Goal: Find specific page/section: Find specific page/section

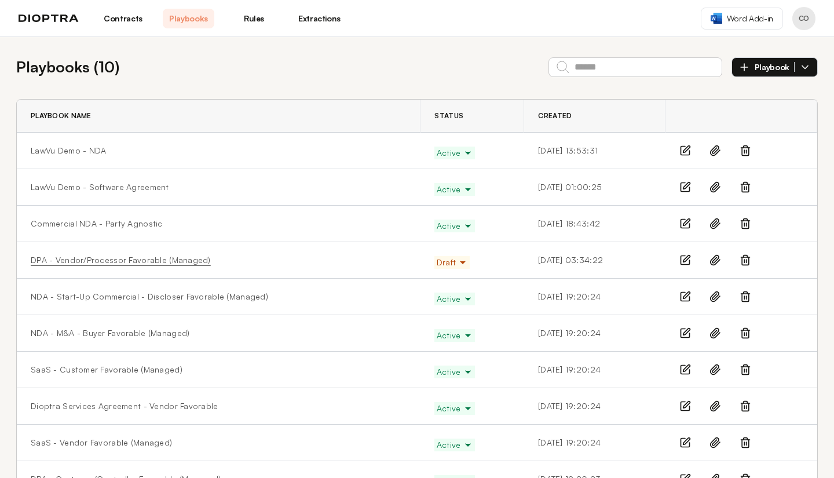
scroll to position [38, 0]
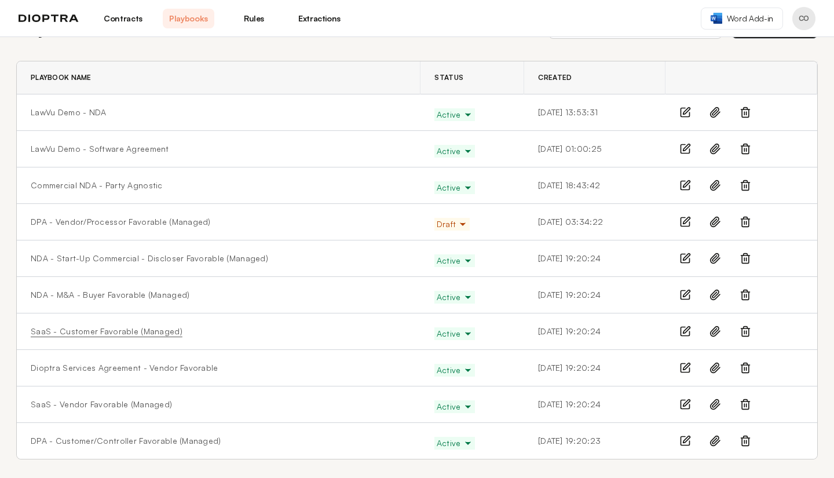
click at [157, 328] on link "SaaS - Customer Favorable (Managed)" at bounding box center [107, 331] width 152 height 12
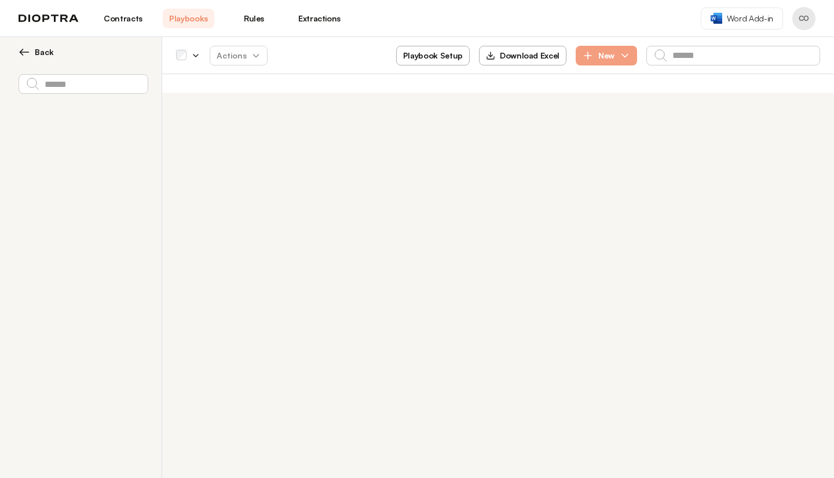
click at [256, 16] on link "Rules" at bounding box center [254, 19] width 52 height 20
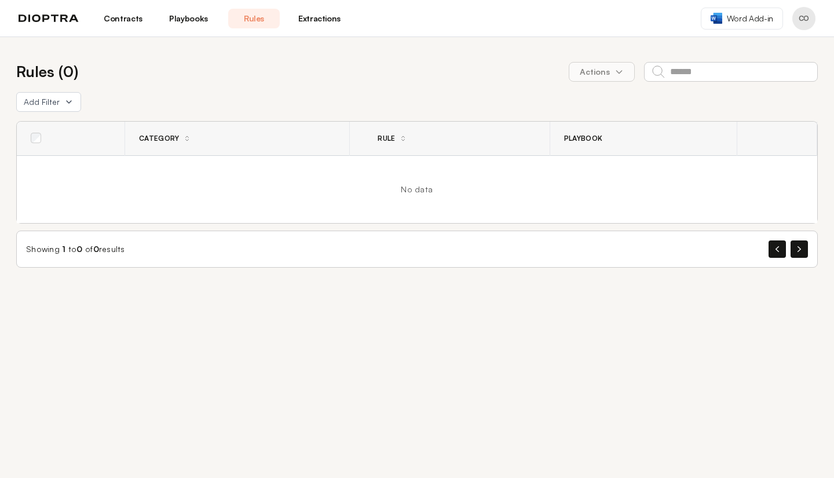
click at [184, 20] on link "Playbooks" at bounding box center [189, 19] width 52 height 20
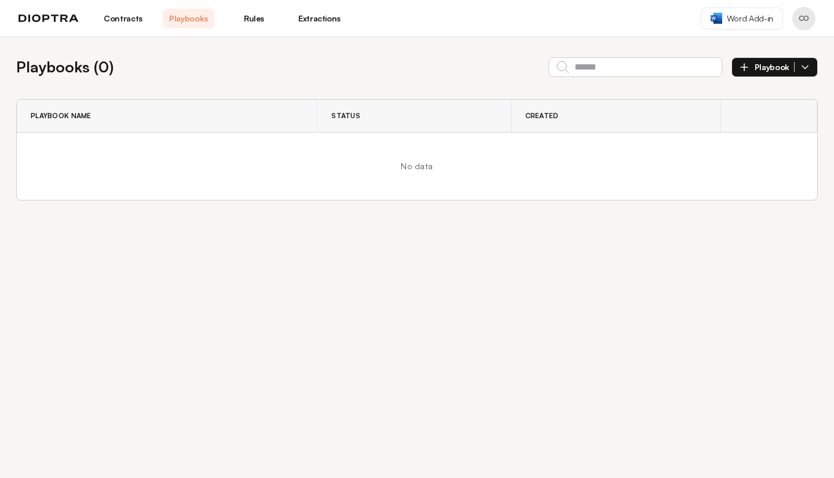
click at [131, 19] on link "Contracts" at bounding box center [123, 19] width 52 height 20
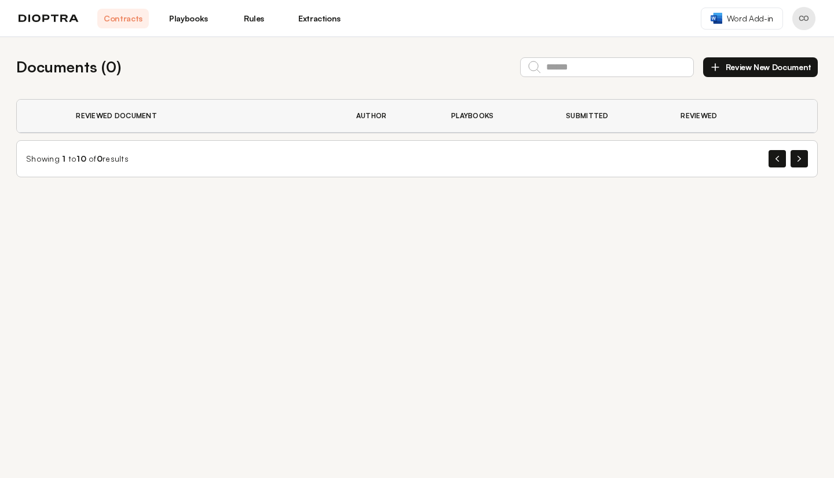
click at [177, 16] on link "Playbooks" at bounding box center [189, 19] width 52 height 20
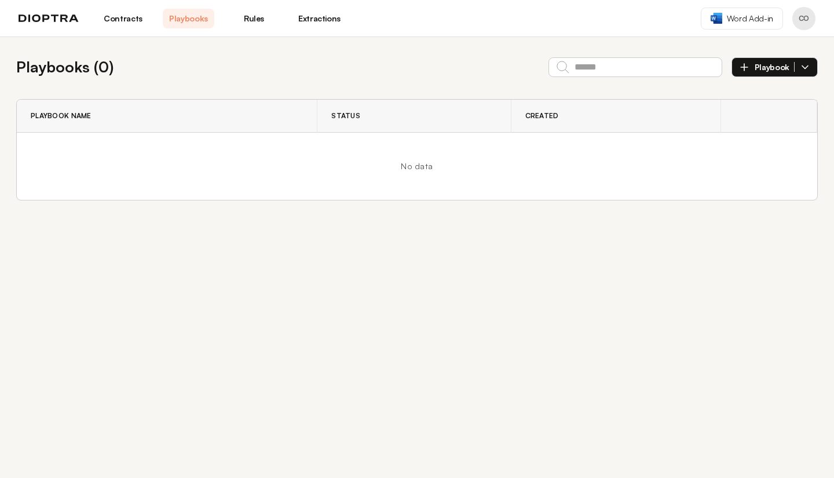
click at [253, 15] on link "Rules" at bounding box center [254, 19] width 52 height 20
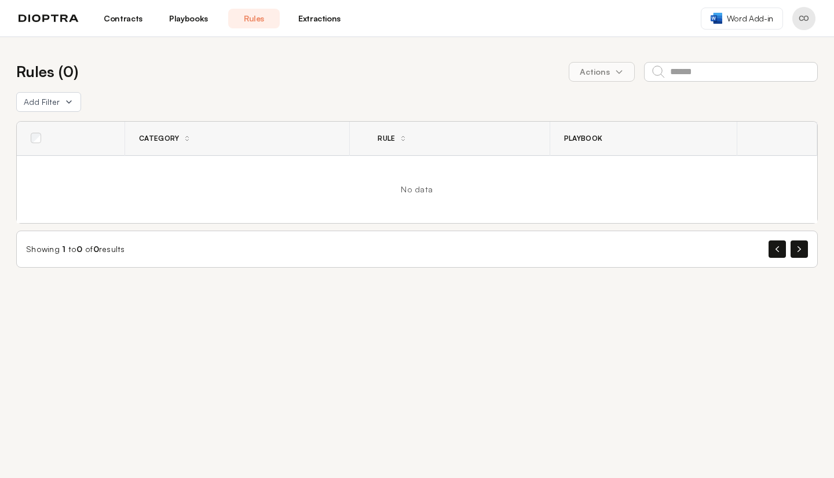
click at [809, 24] on button "Profile menu" at bounding box center [803, 18] width 23 height 23
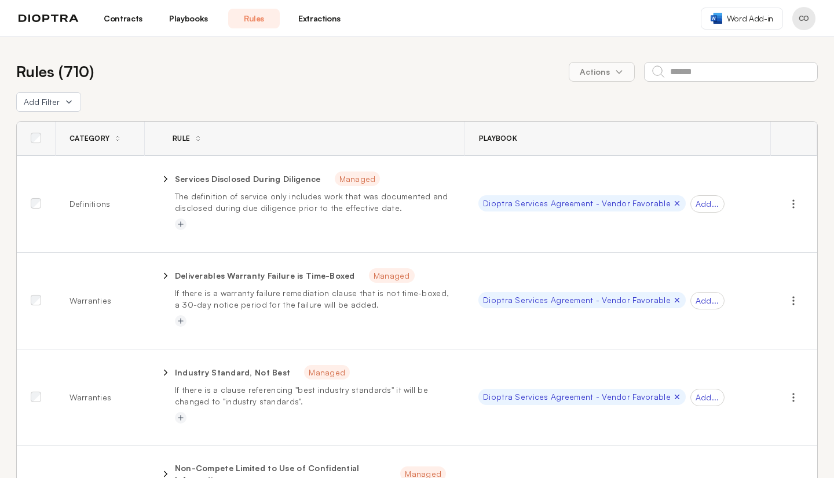
click at [185, 20] on link "Playbooks" at bounding box center [189, 19] width 52 height 20
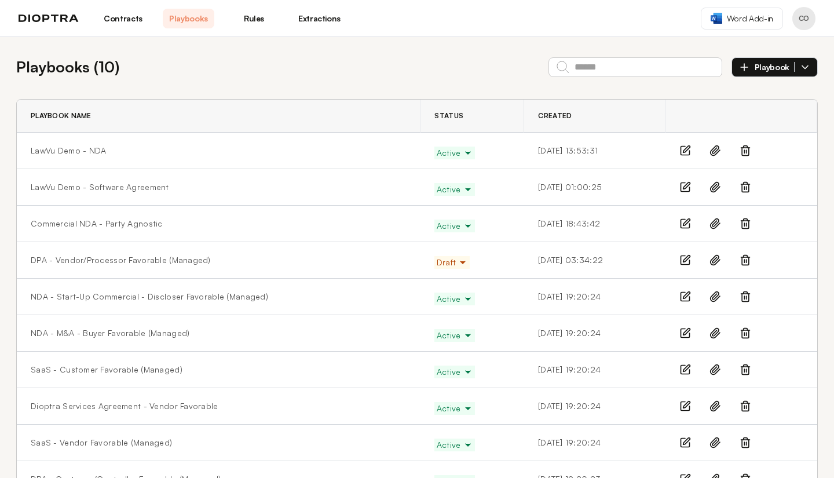
scroll to position [38, 0]
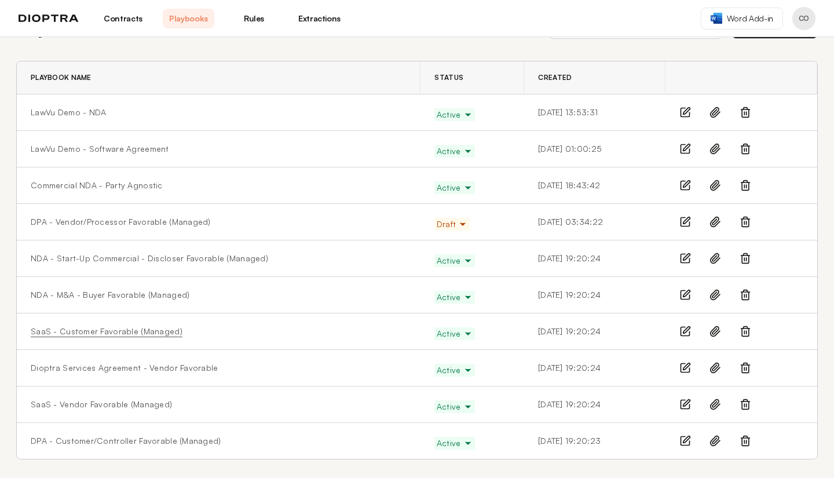
click at [127, 335] on link "SaaS - Customer Favorable (Managed)" at bounding box center [107, 331] width 152 height 12
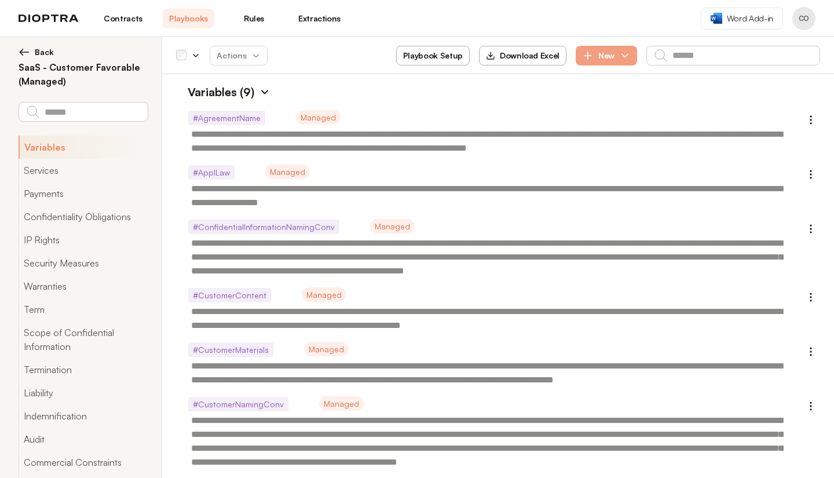
click at [48, 13] on div "Contracts Playbooks Rules Extractions" at bounding box center [182, 19] width 326 height 20
click at [180, 14] on link "Playbooks" at bounding box center [189, 19] width 52 height 20
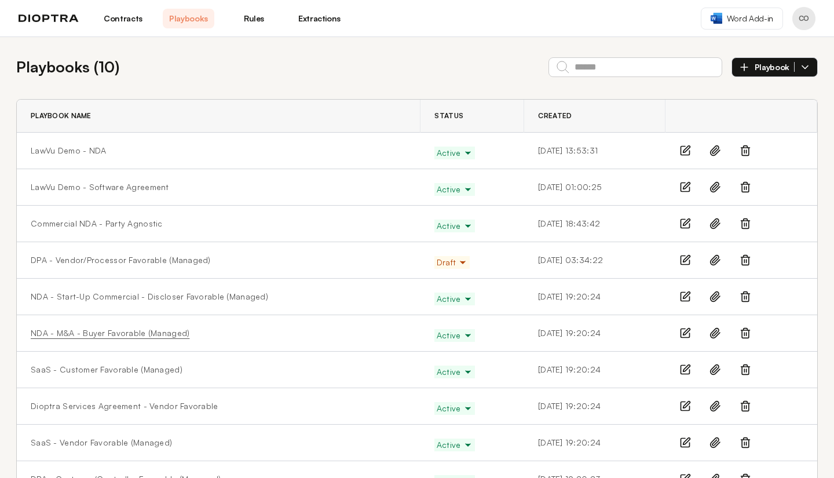
scroll to position [38, 0]
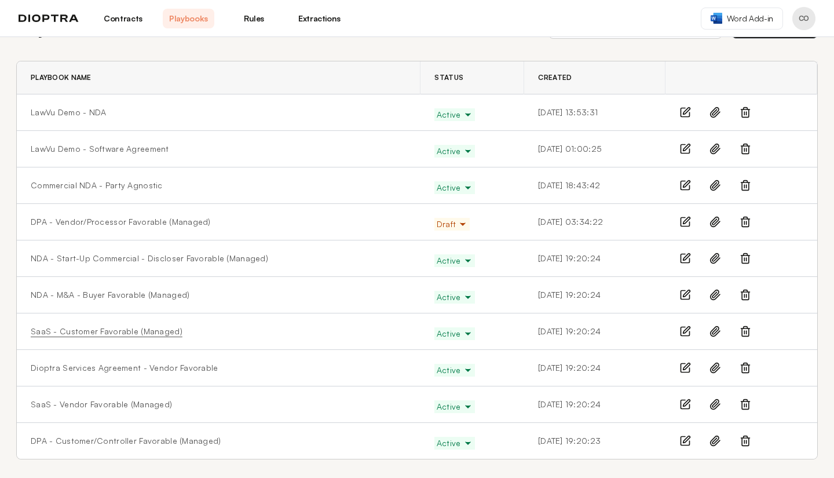
click at [131, 330] on link "SaaS - Customer Favorable (Managed)" at bounding box center [107, 331] width 152 height 12
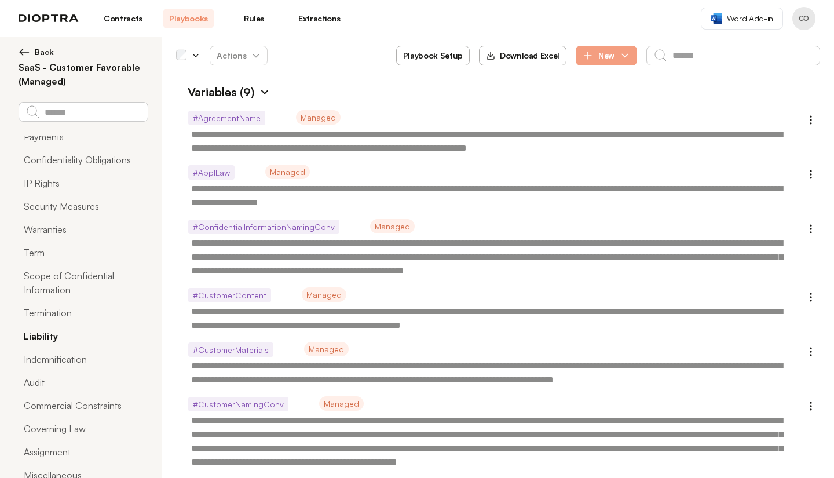
scroll to position [65, 0]
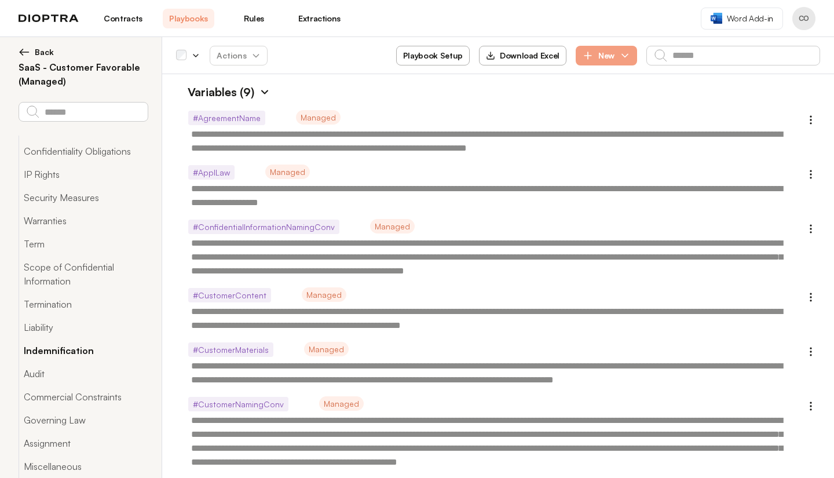
click at [41, 348] on button "Indemnification" at bounding box center [83, 350] width 129 height 23
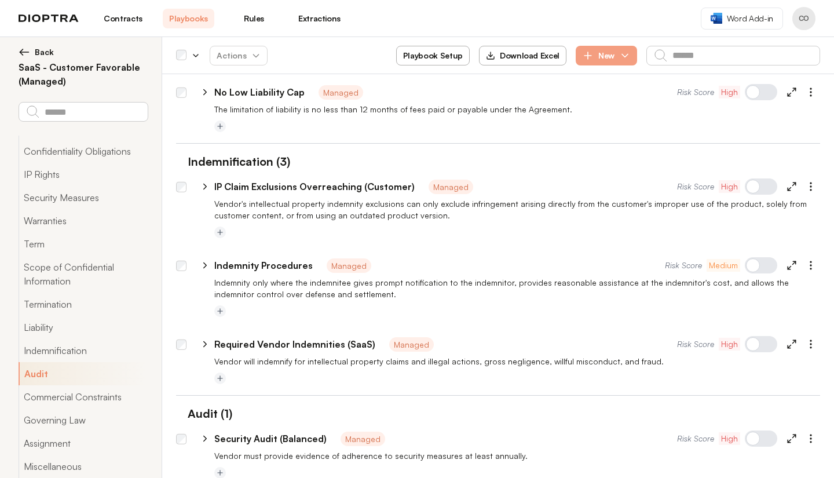
scroll to position [2589, 0]
click at [203, 338] on icon at bounding box center [205, 343] width 10 height 10
type textarea "*"
select select "**********"
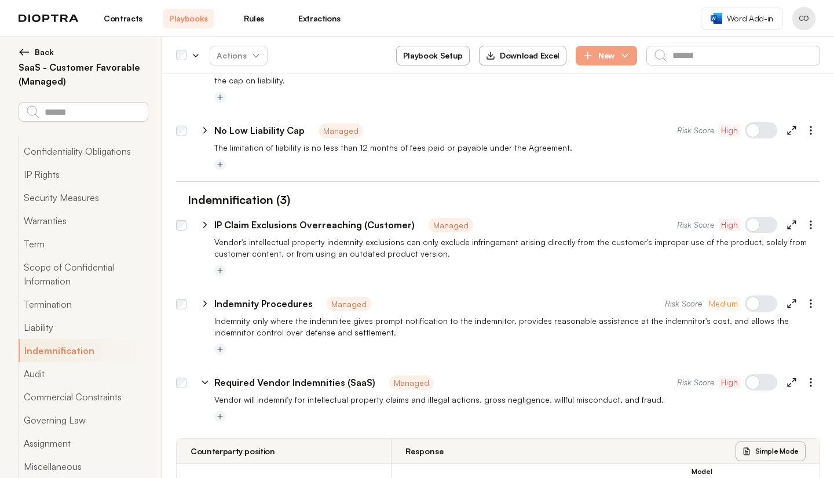
scroll to position [2549, 0]
click at [207, 221] on icon at bounding box center [205, 226] width 10 height 10
type textarea "*"
select select "******"
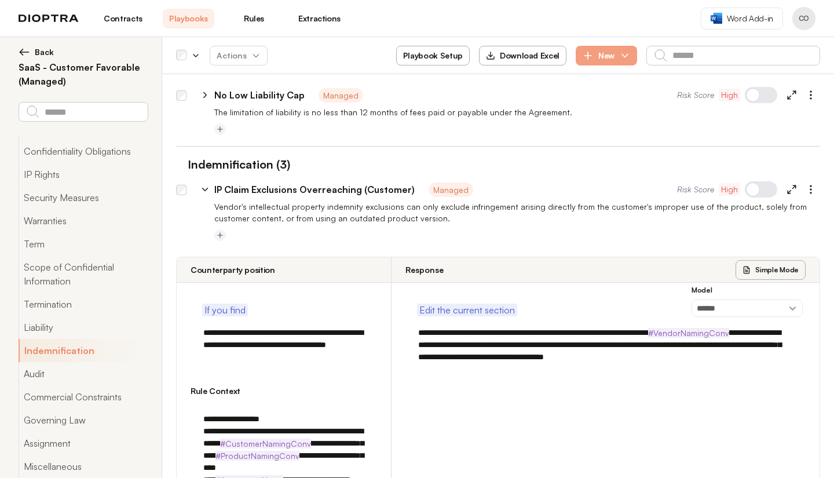
scroll to position [2584, 0]
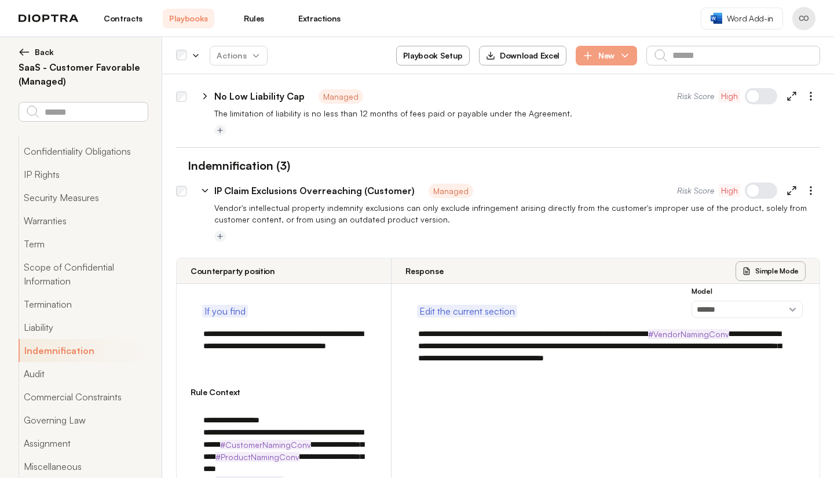
click at [254, 16] on link "Rules" at bounding box center [254, 19] width 52 height 20
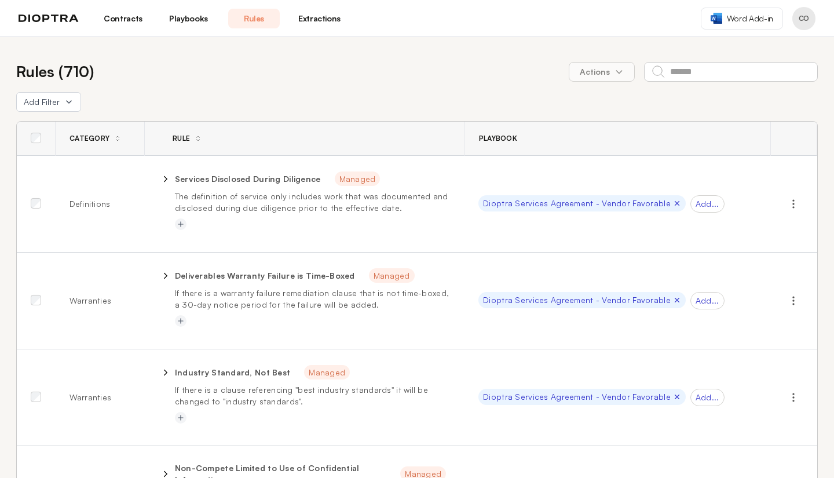
click at [183, 20] on link "Playbooks" at bounding box center [189, 19] width 52 height 20
